Goal: Obtain resource: Download file/media

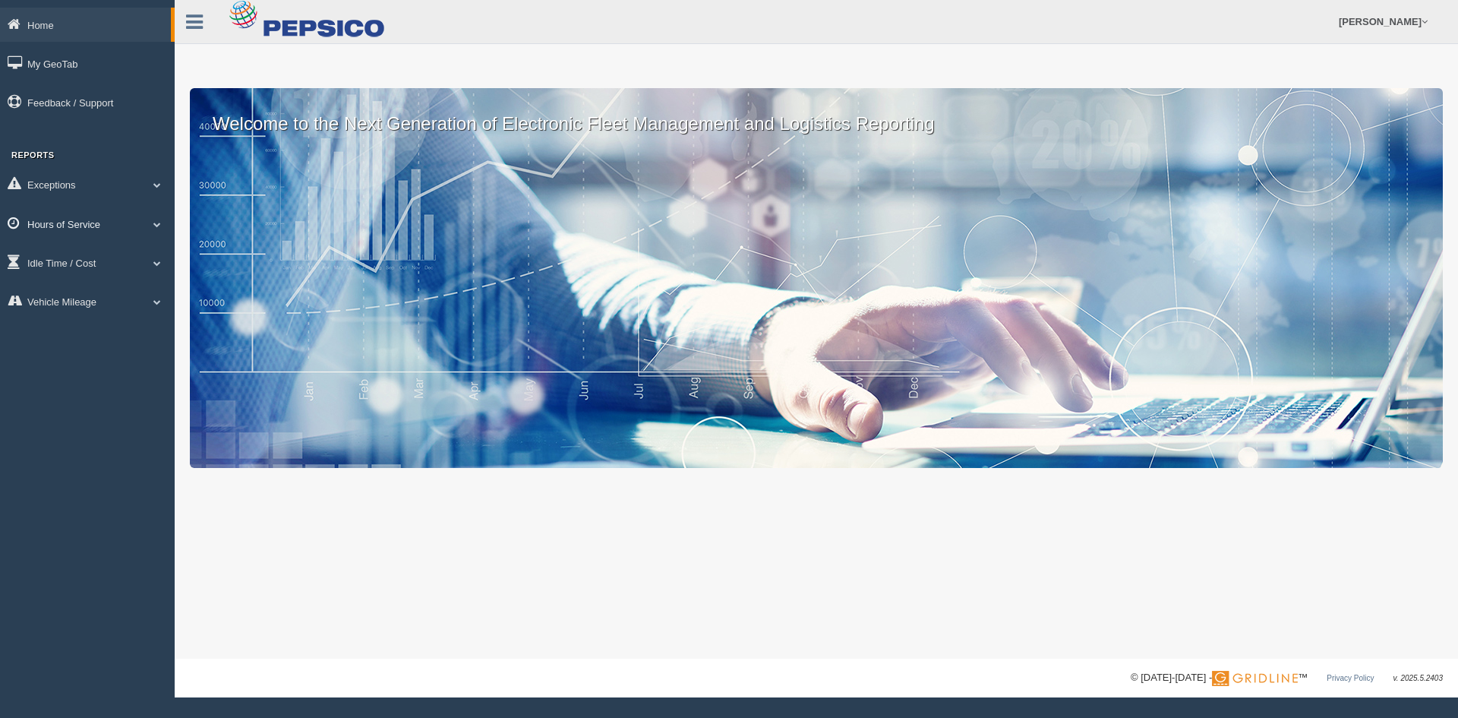
click at [90, 229] on link "Hours of Service" at bounding box center [87, 224] width 175 height 34
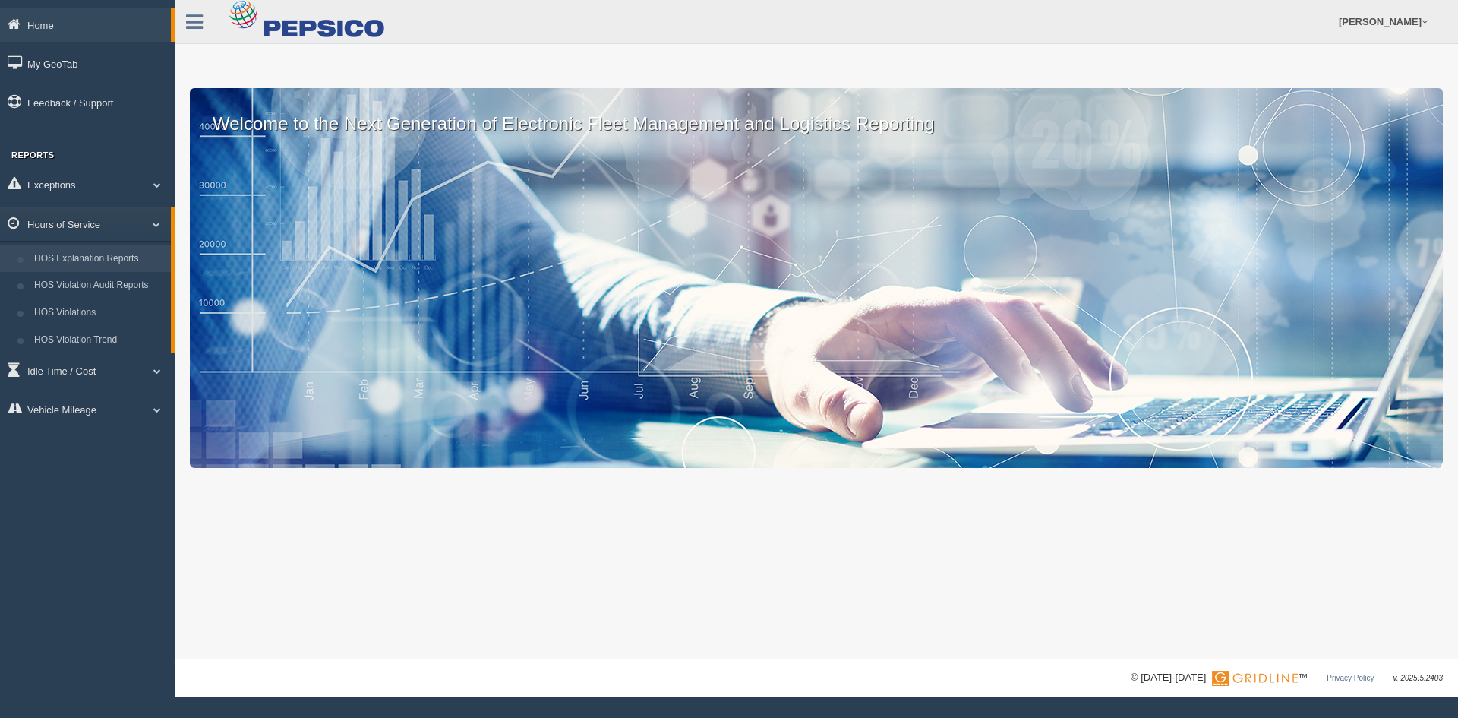
click at [157, 252] on link "HOS Explanation Reports" at bounding box center [99, 258] width 144 height 27
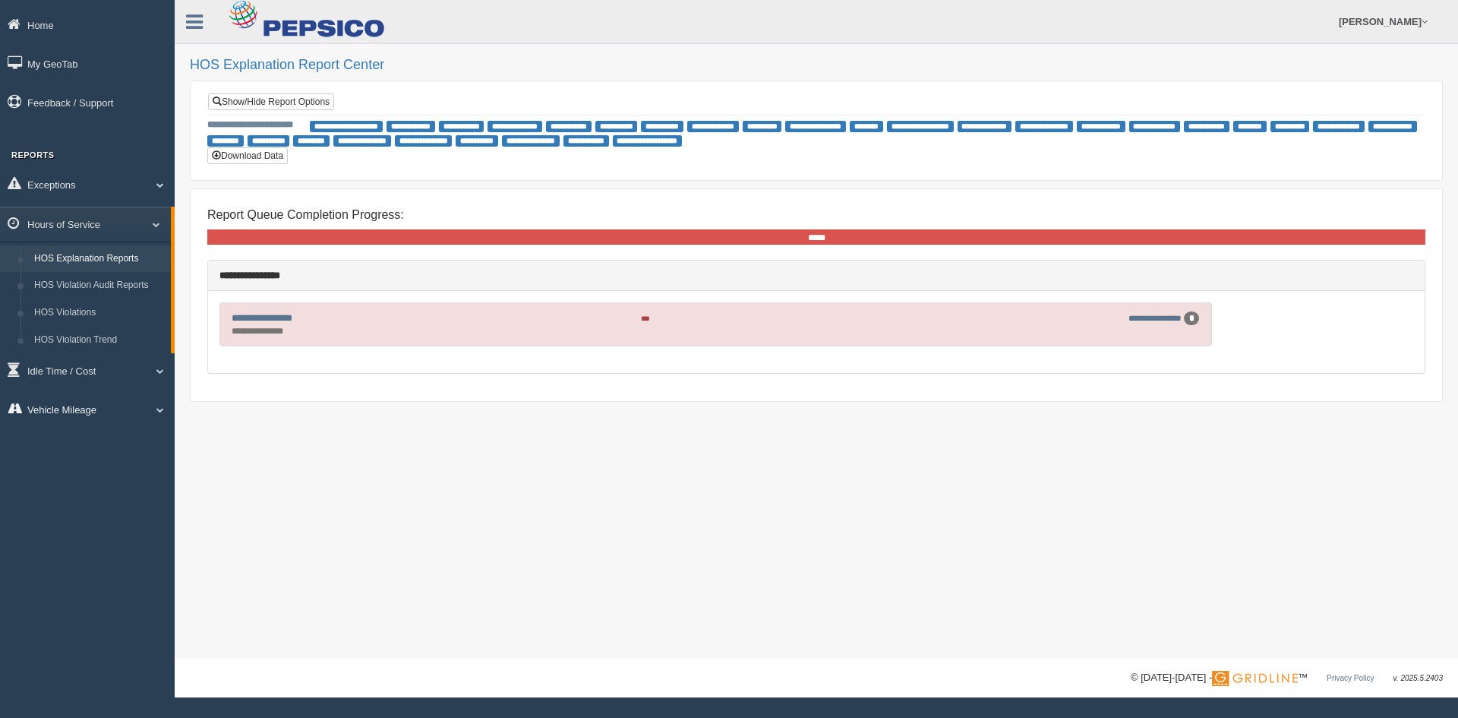
click at [120, 412] on link "Vehicle Mileage" at bounding box center [87, 409] width 175 height 34
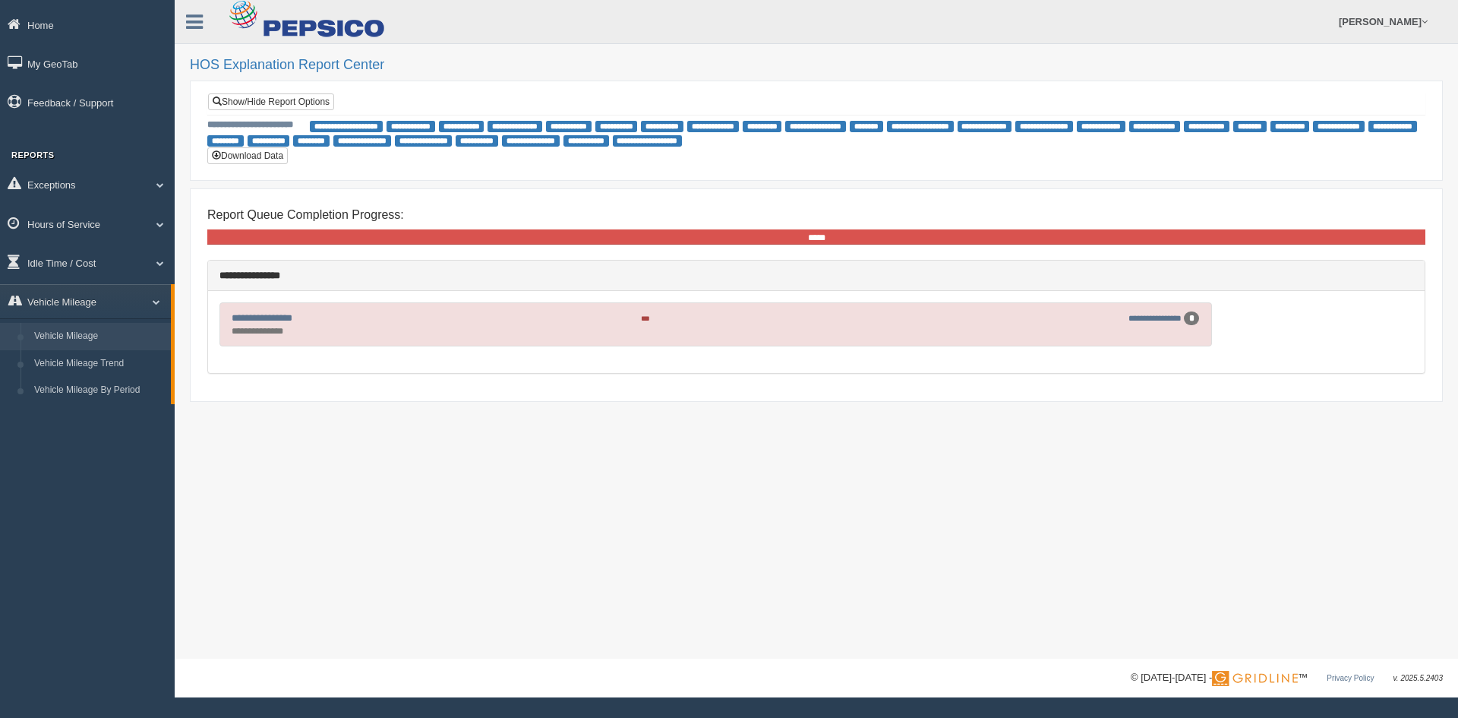
click at [62, 344] on link "Vehicle Mileage" at bounding box center [99, 336] width 144 height 27
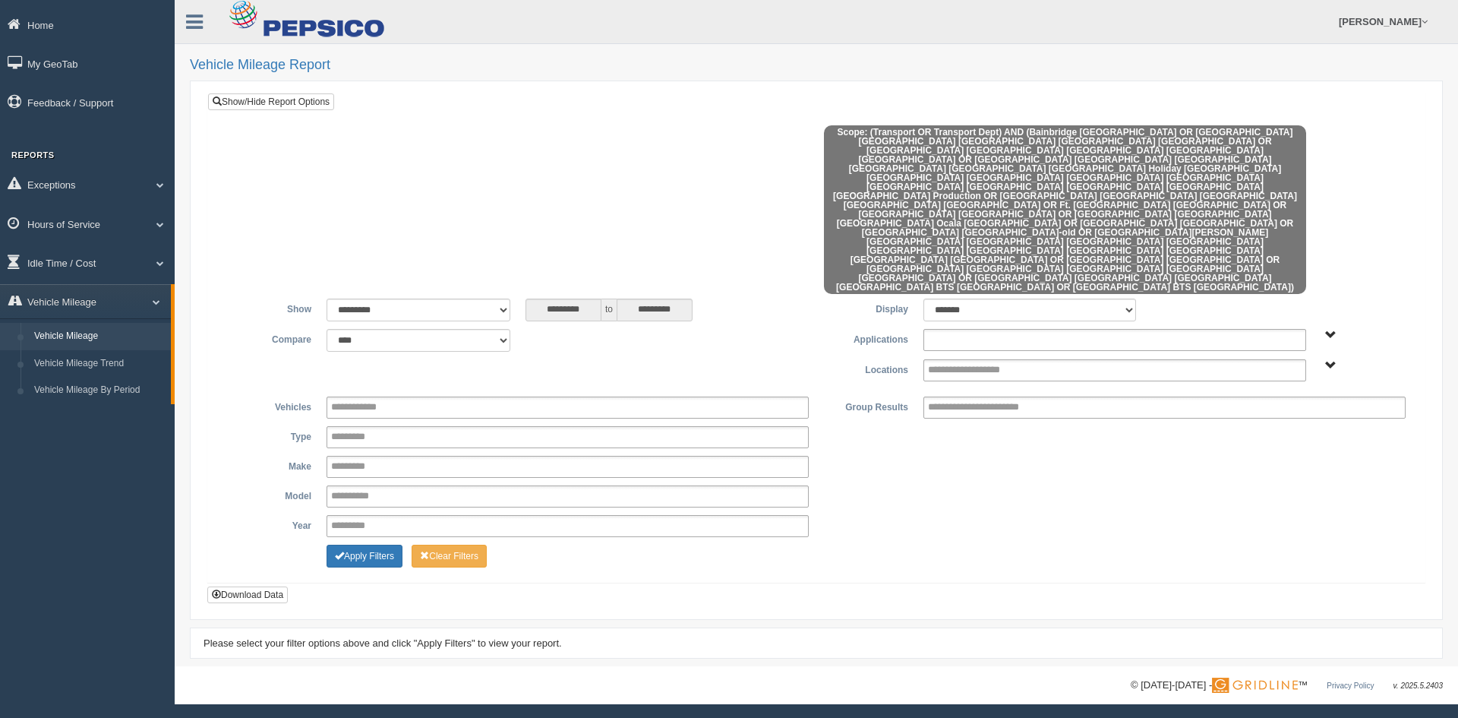
click at [1044, 329] on ul at bounding box center [1114, 340] width 383 height 22
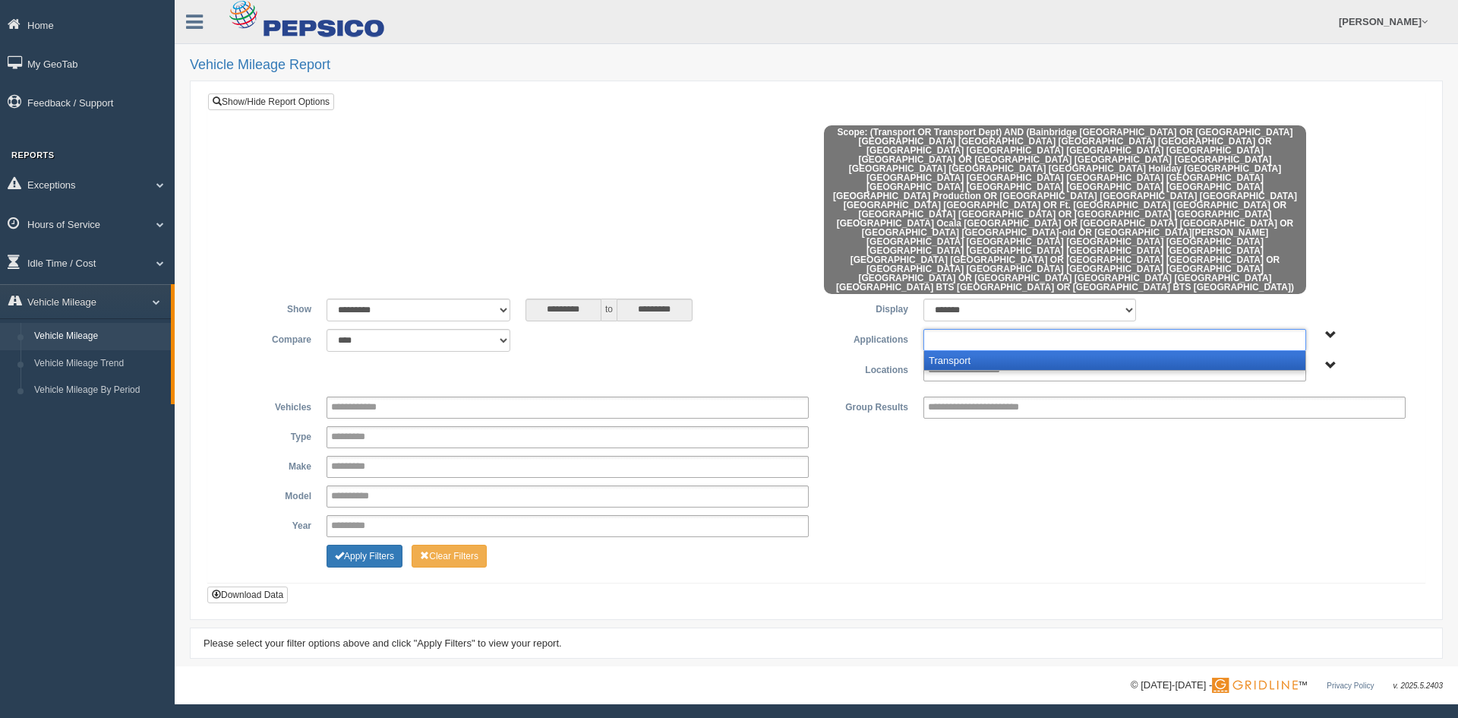
click at [977, 351] on li "Transport" at bounding box center [1114, 360] width 381 height 19
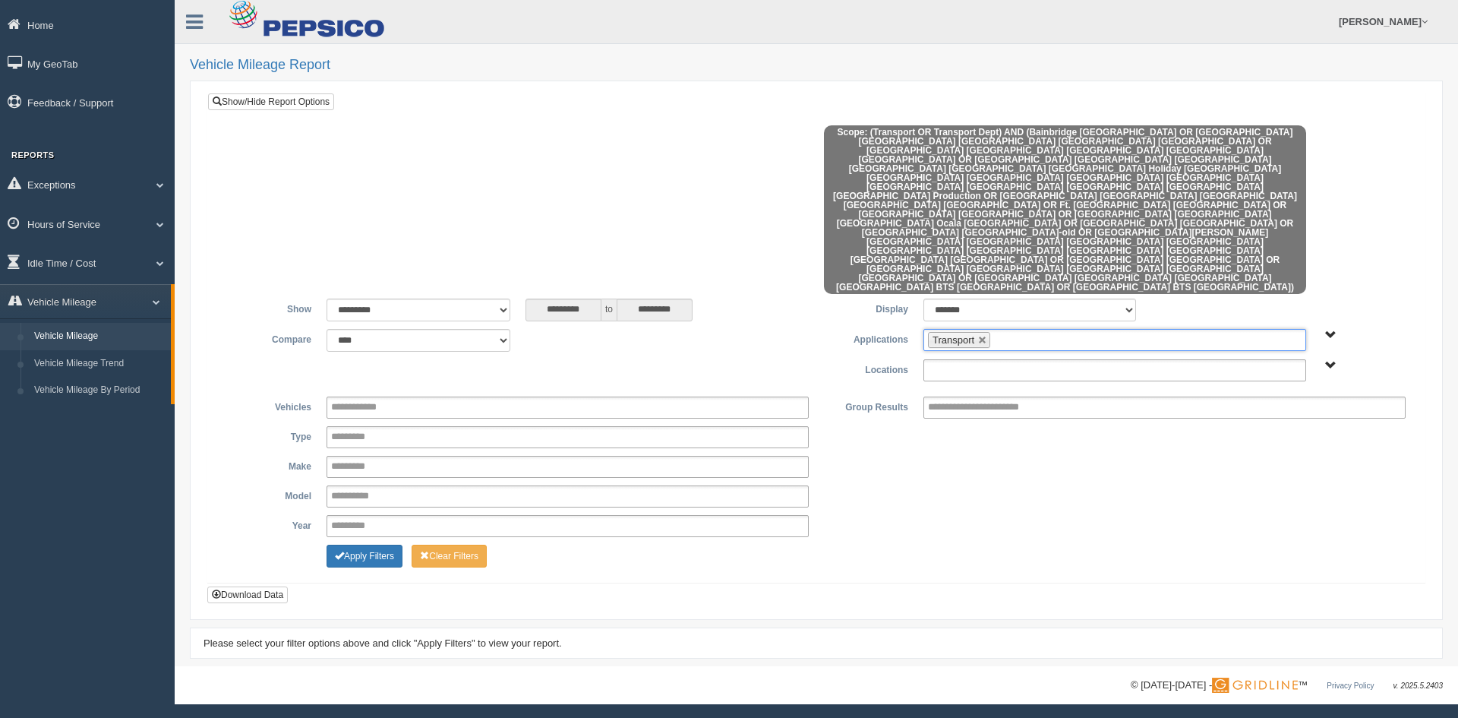
click at [977, 361] on input "text" at bounding box center [980, 370] width 105 height 19
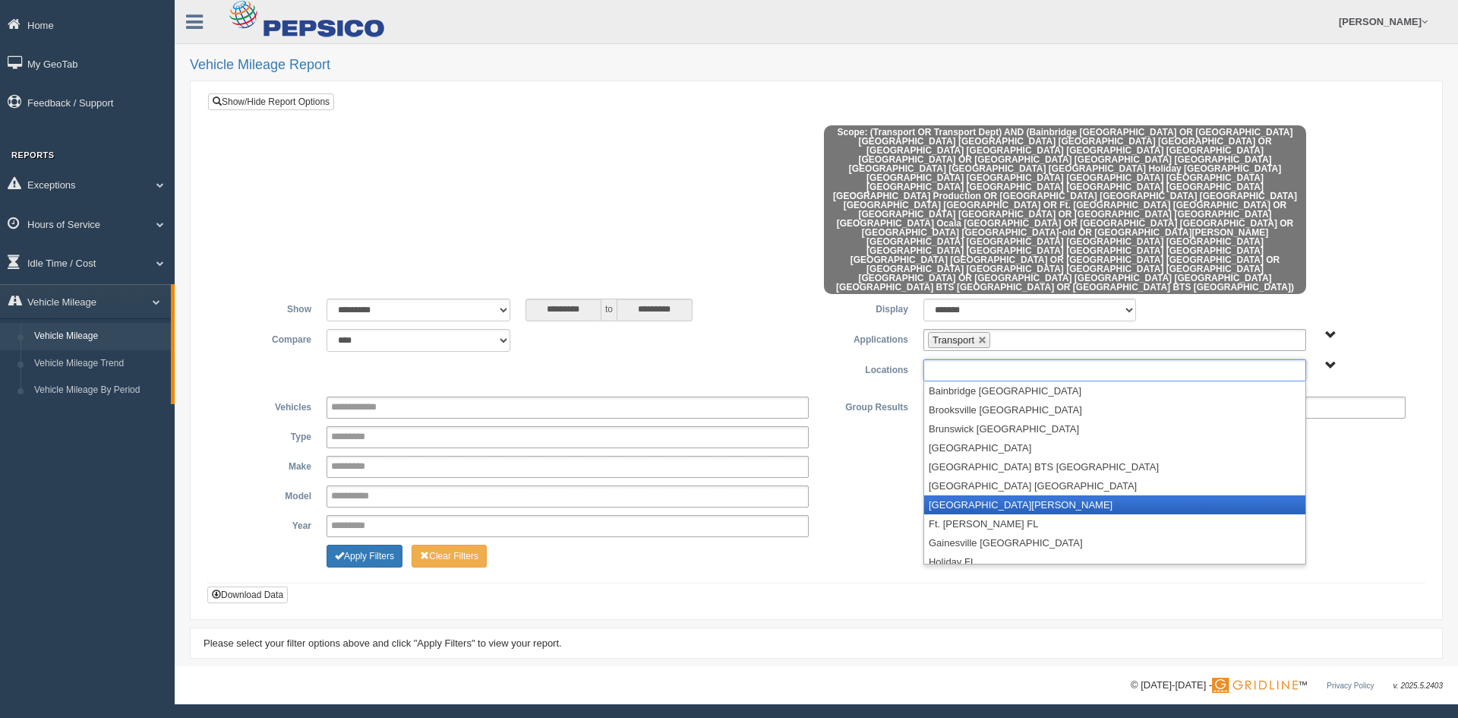
scroll to position [76, 0]
click at [960, 495] on li "[GEOGRAPHIC_DATA] [GEOGRAPHIC_DATA]" at bounding box center [1114, 504] width 381 height 19
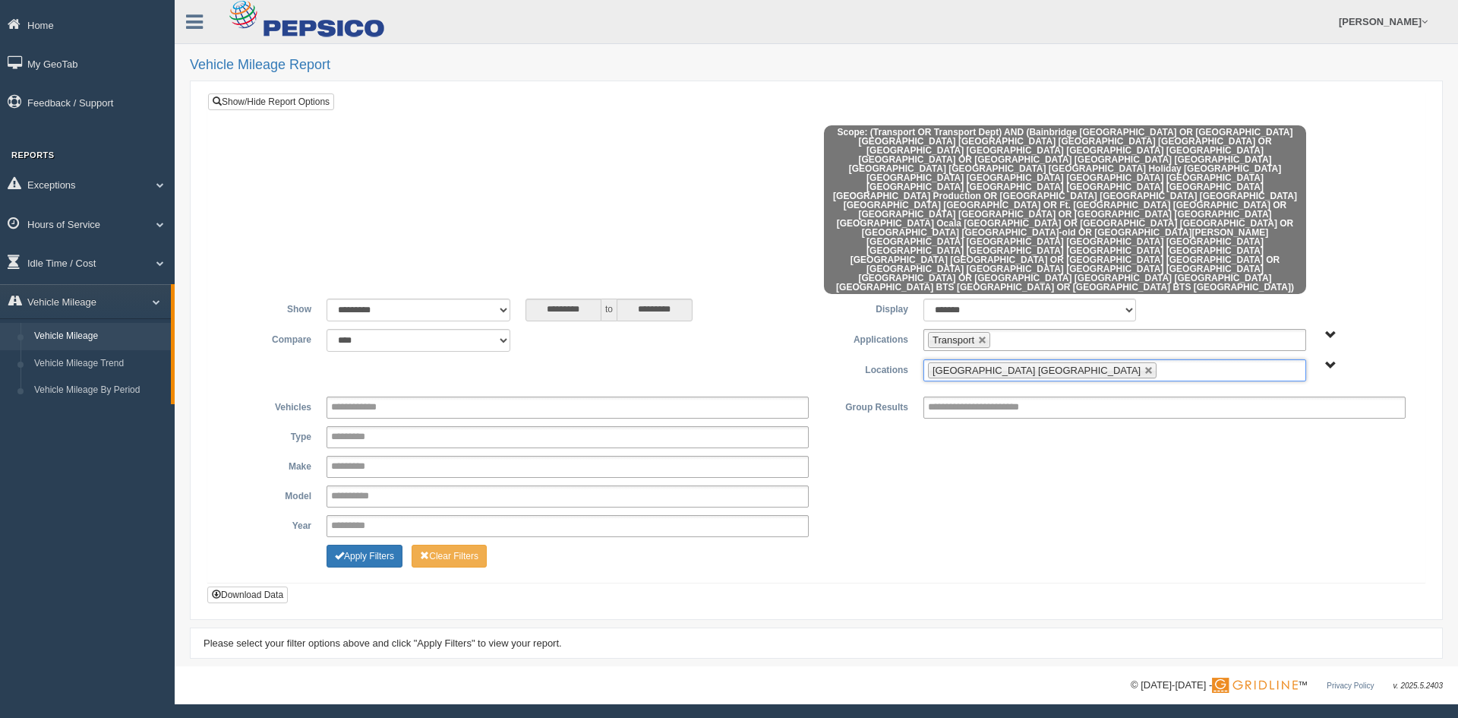
click at [1046, 359] on ul "[GEOGRAPHIC_DATA] [GEOGRAPHIC_DATA]" at bounding box center [1114, 370] width 383 height 22
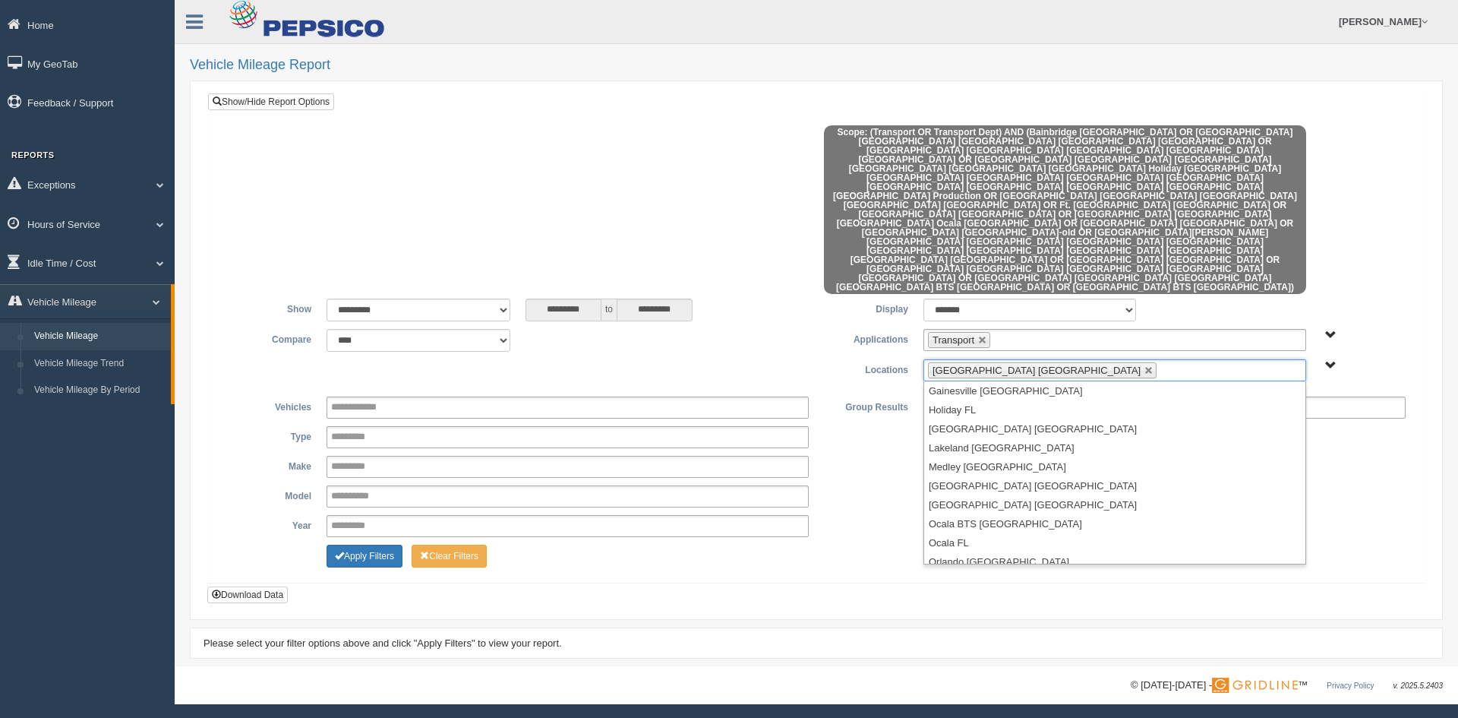
scroll to position [228, 0]
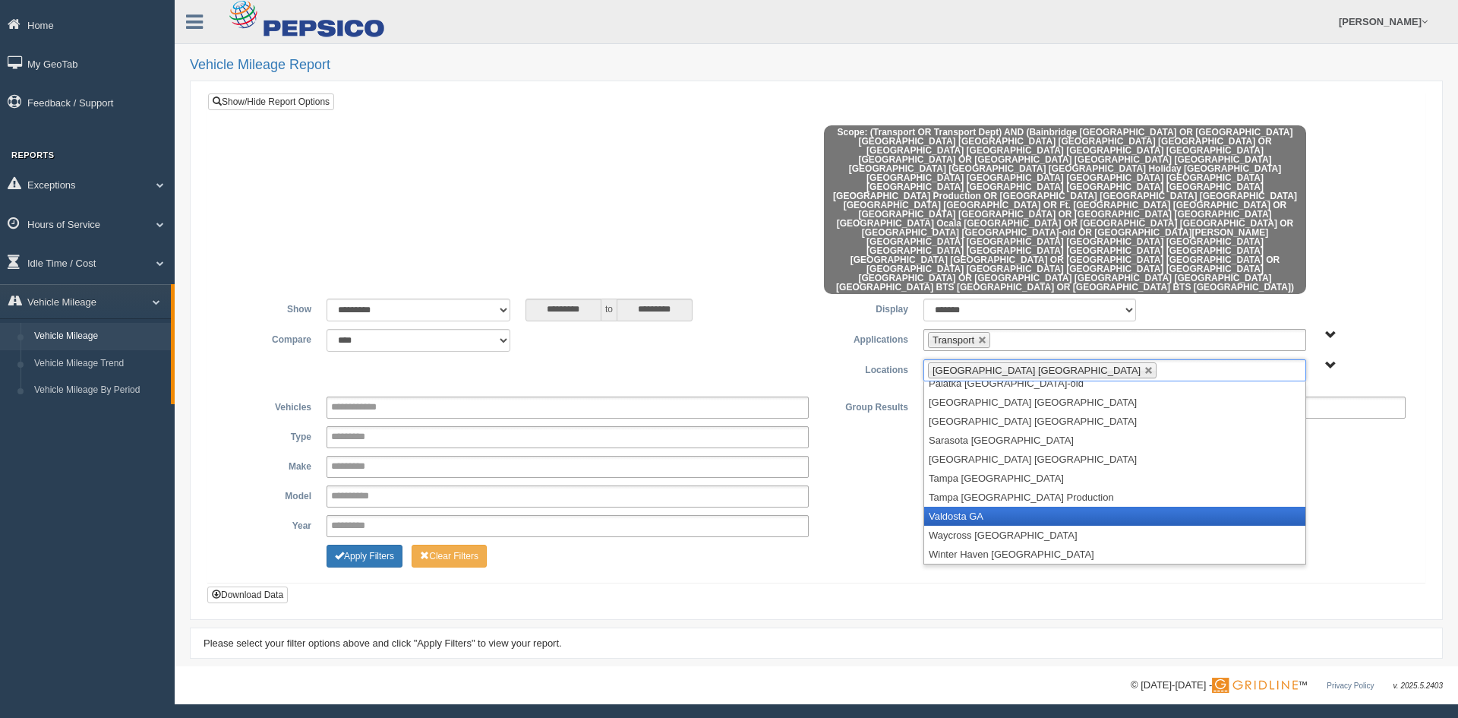
click at [1003, 506] on li "Valdosta GA" at bounding box center [1114, 515] width 381 height 19
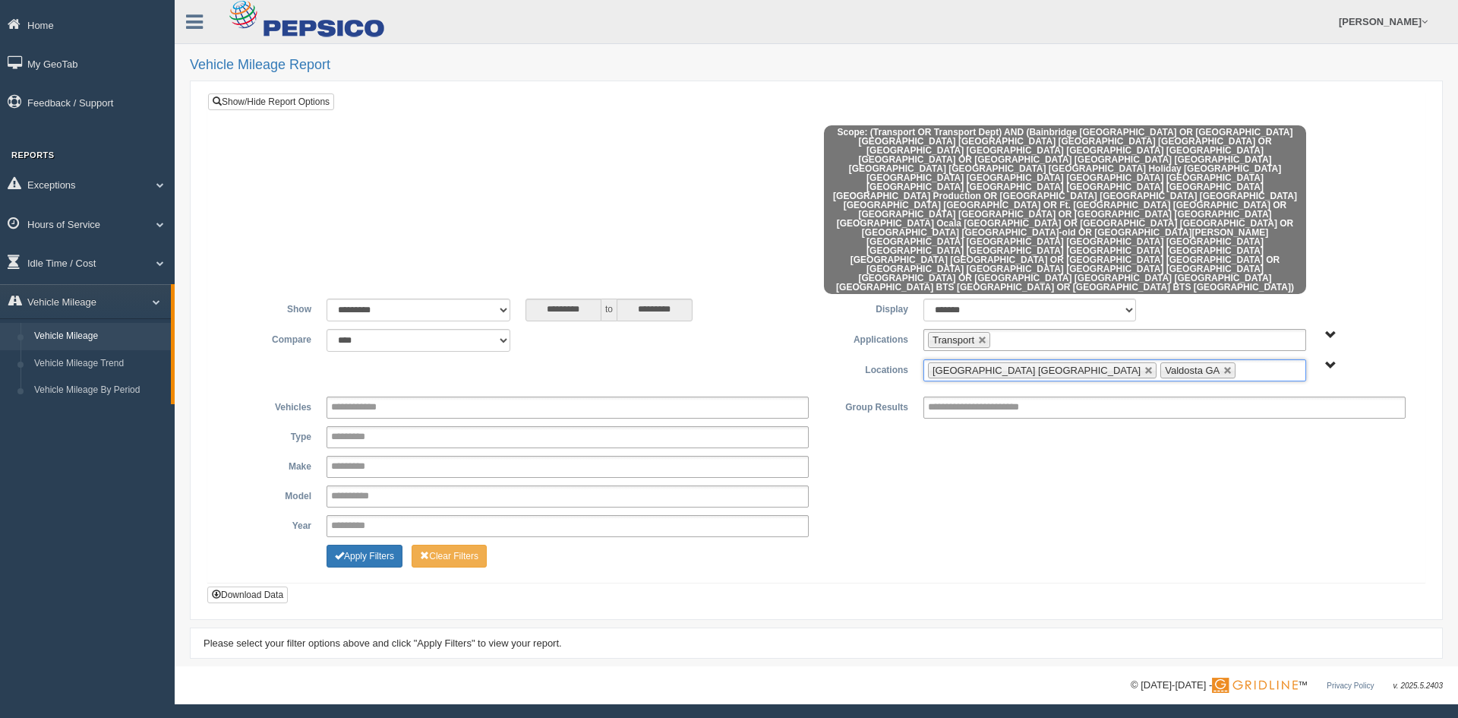
scroll to position [330, 0]
click at [369, 544] on button "Apply Filters" at bounding box center [364, 555] width 76 height 23
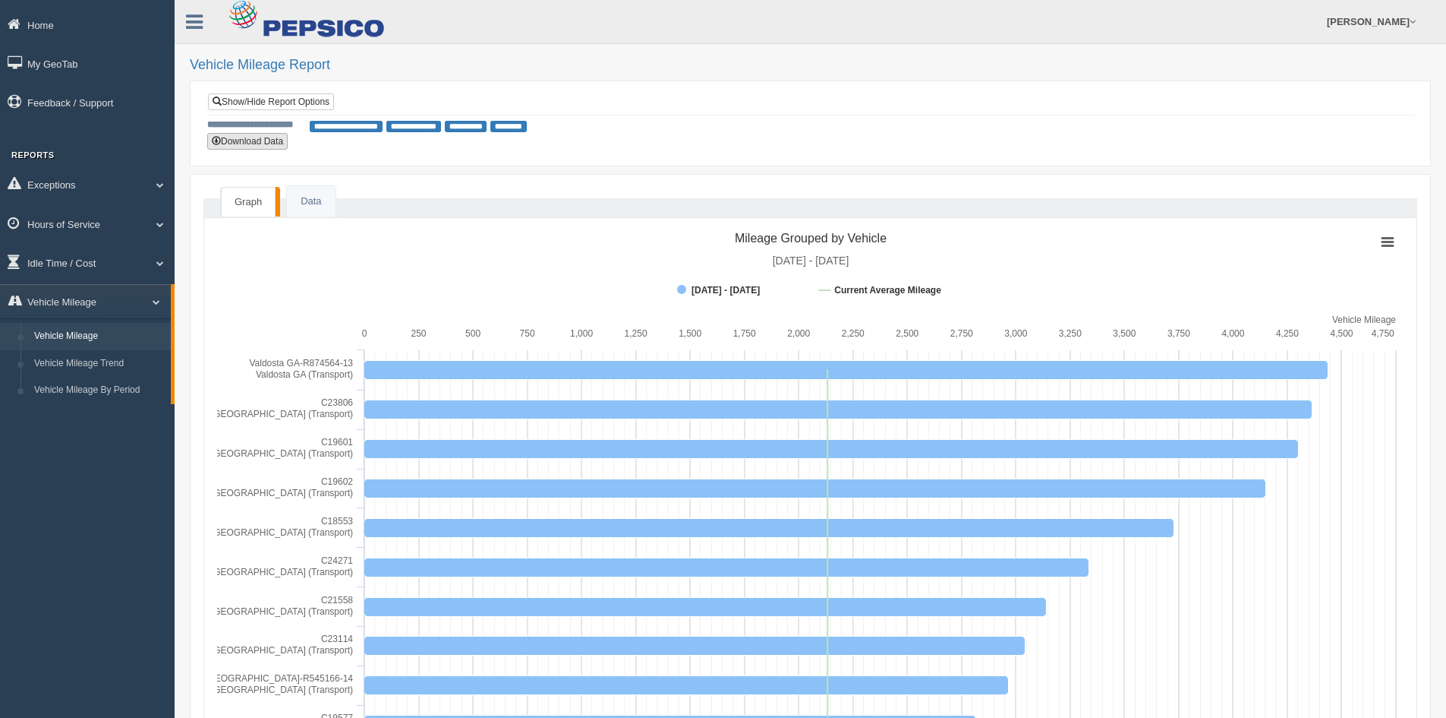
click at [257, 138] on button "Download Data" at bounding box center [247, 141] width 80 height 17
